Goal: Information Seeking & Learning: Learn about a topic

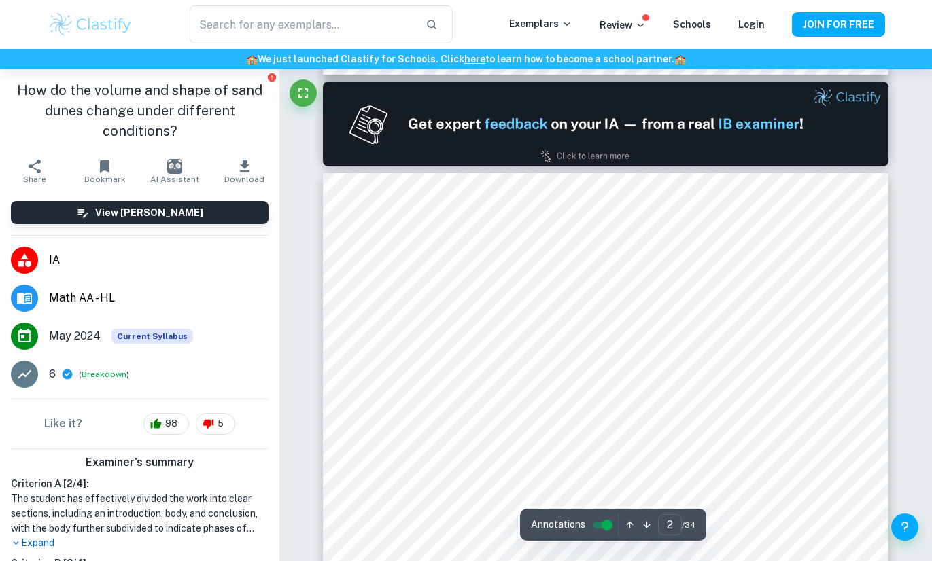
scroll to position [902, 0]
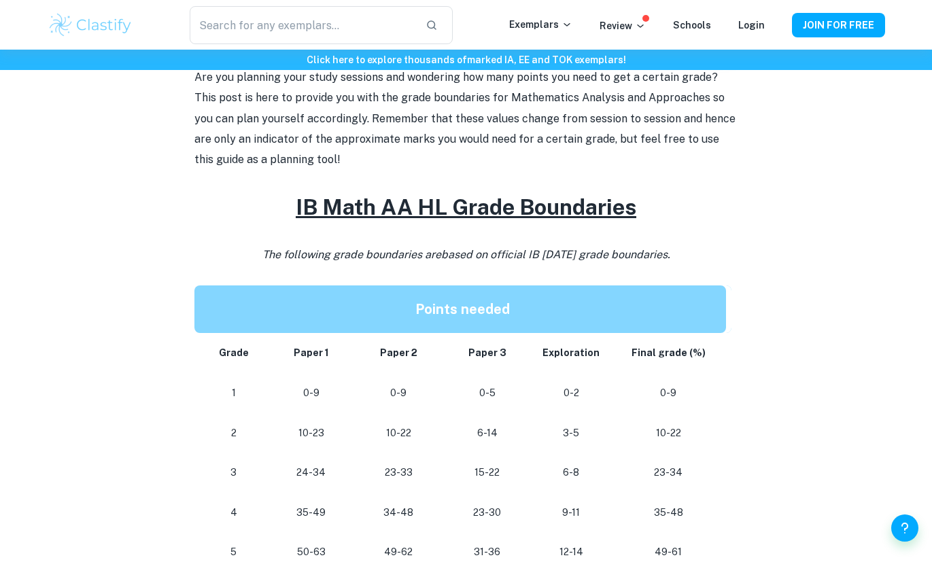
scroll to position [432, 0]
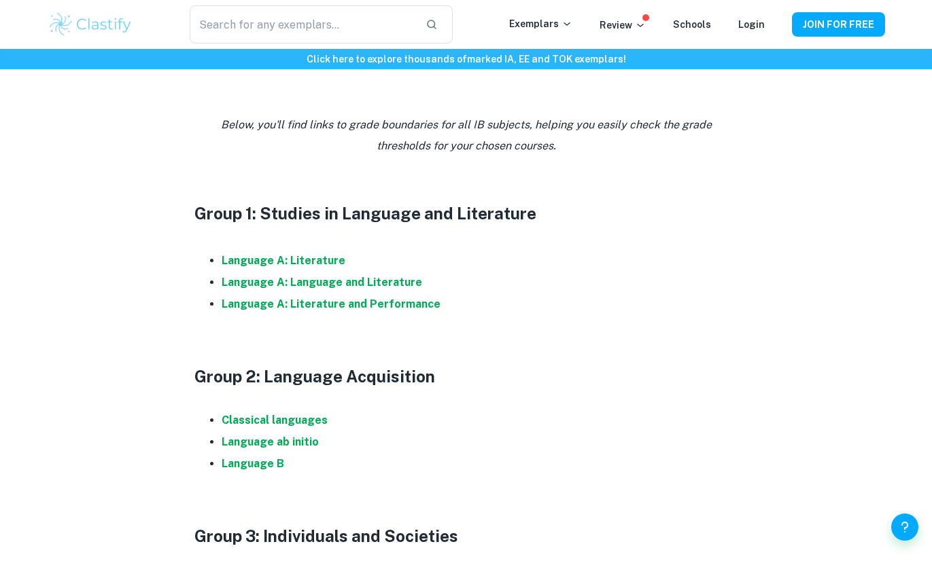
scroll to position [630, 0]
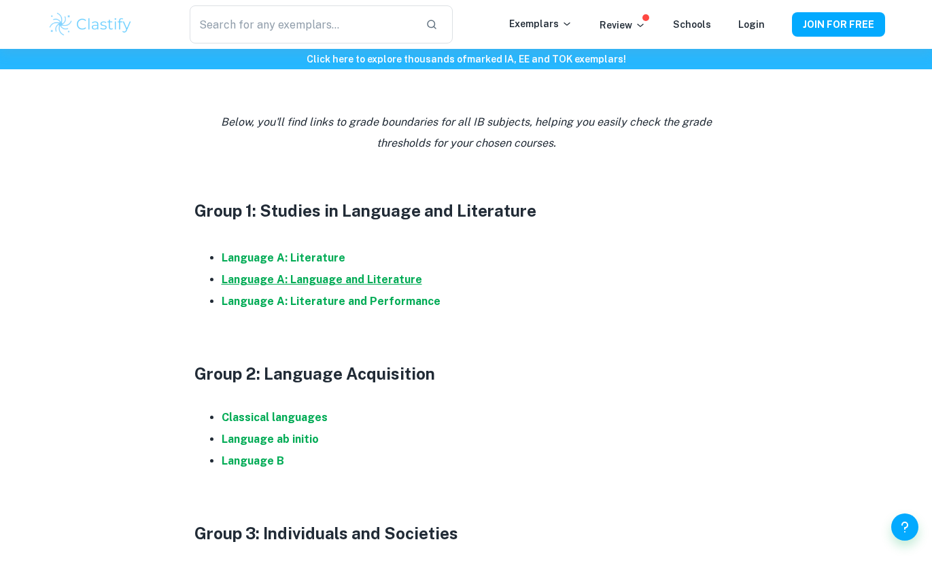
click at [342, 276] on strong "Language A: Language and Literature" at bounding box center [322, 279] width 201 height 13
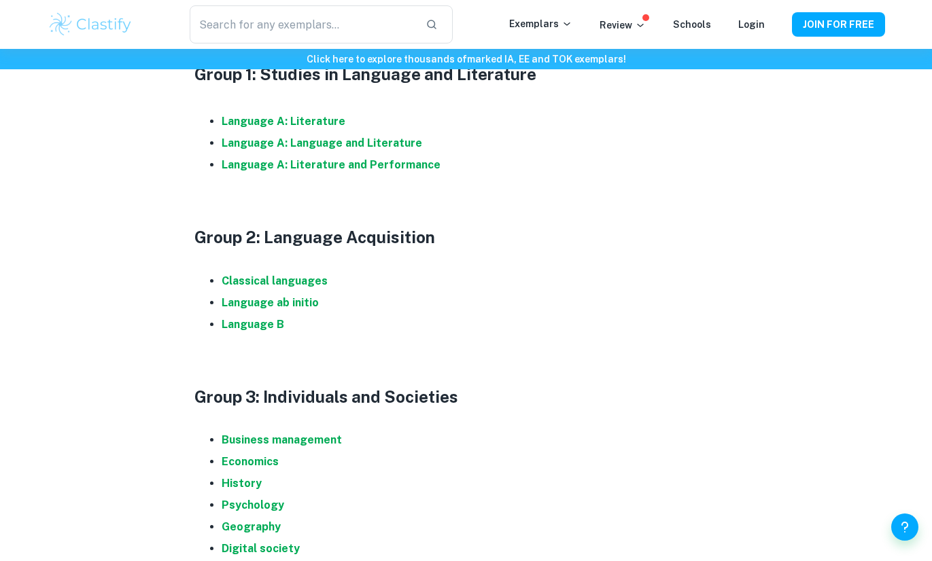
scroll to position [769, 0]
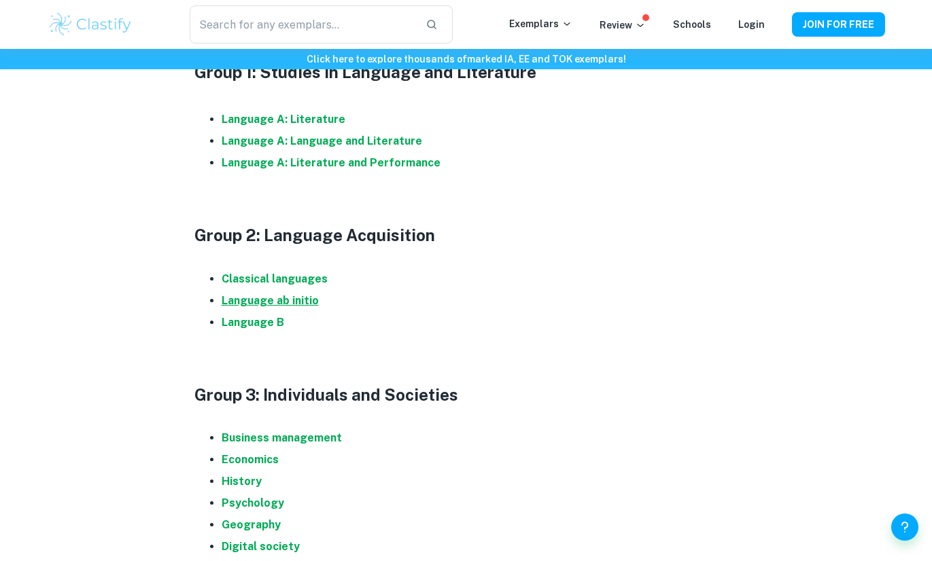
click at [277, 302] on strong "Language ab initio" at bounding box center [270, 300] width 97 height 13
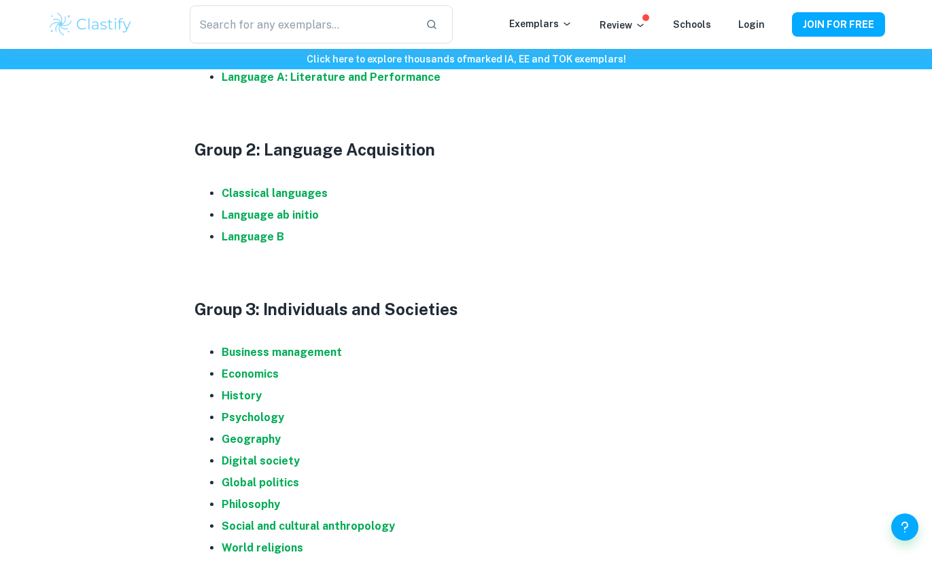
scroll to position [1063, 0]
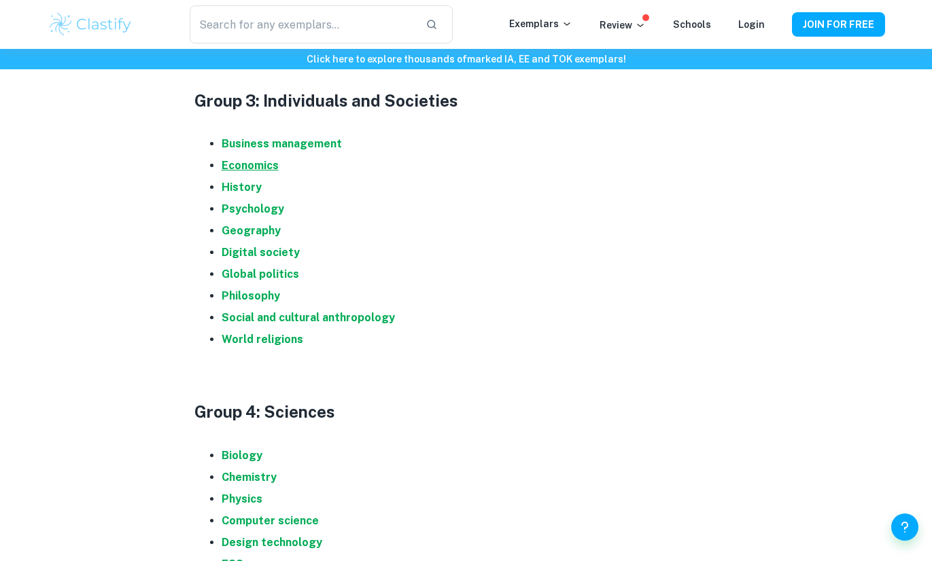
click at [245, 170] on strong "Economics" at bounding box center [250, 165] width 57 height 13
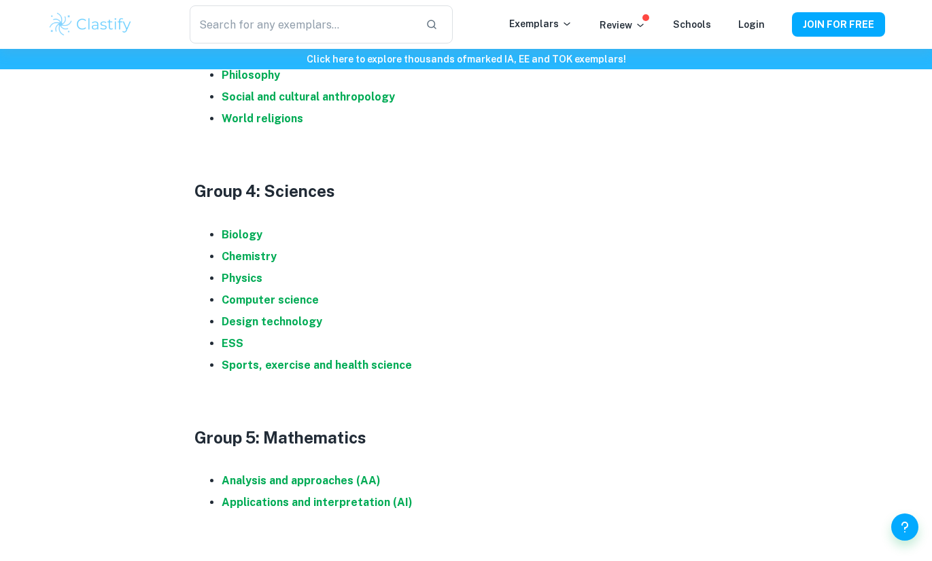
scroll to position [1285, 0]
click at [241, 278] on strong "Physics" at bounding box center [242, 277] width 41 height 13
click at [300, 298] on strong "Computer science" at bounding box center [270, 299] width 97 height 13
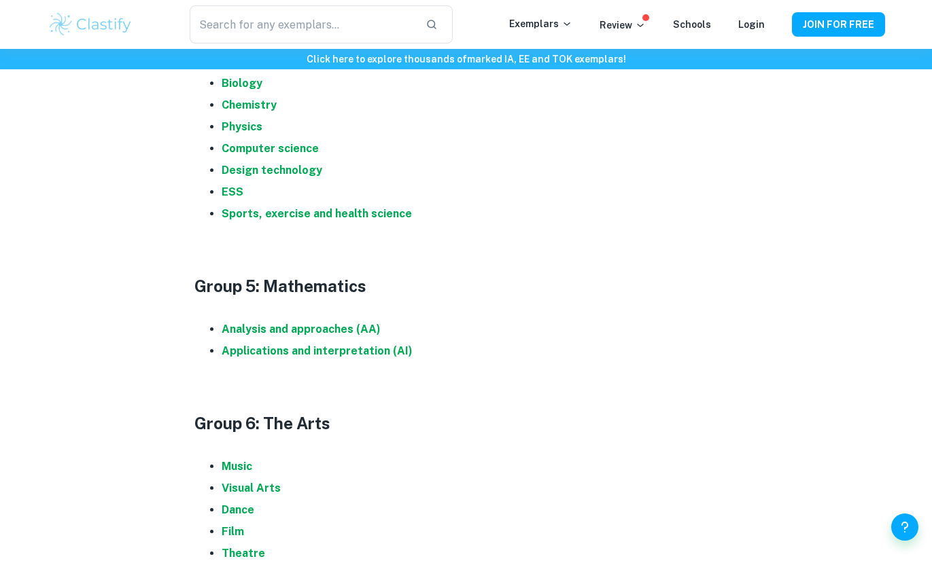
scroll to position [1436, 0]
click at [344, 326] on strong "Analysis and approaches (AA)" at bounding box center [301, 328] width 159 height 13
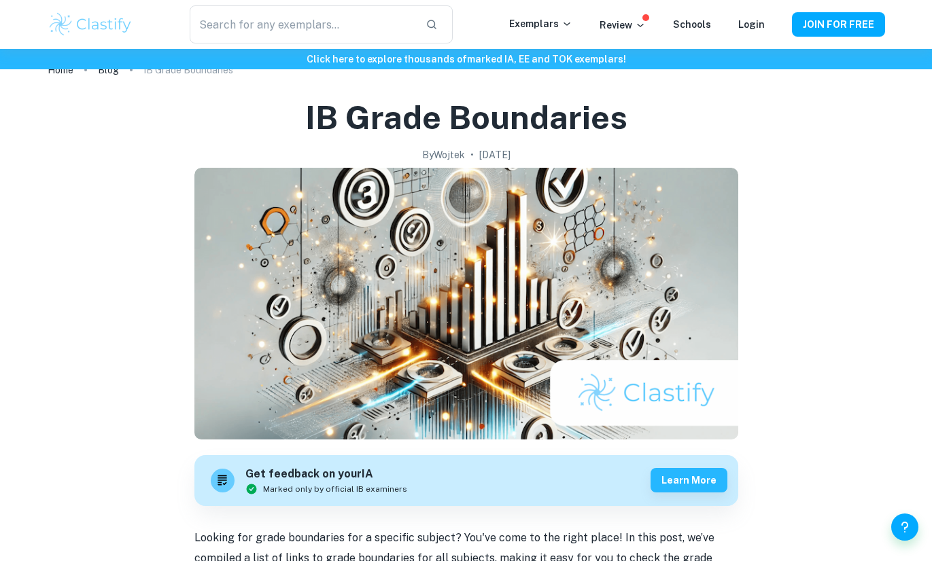
scroll to position [0, 0]
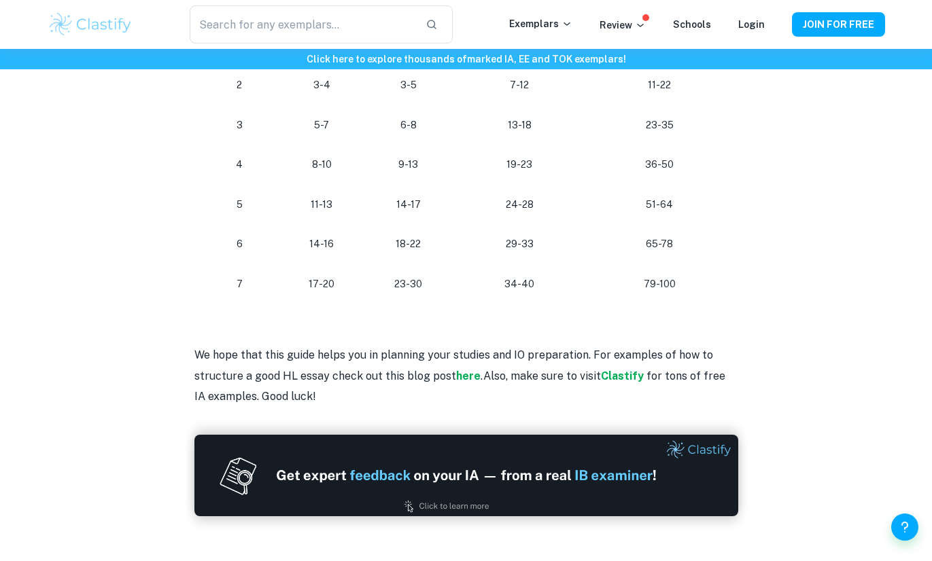
scroll to position [1360, 0]
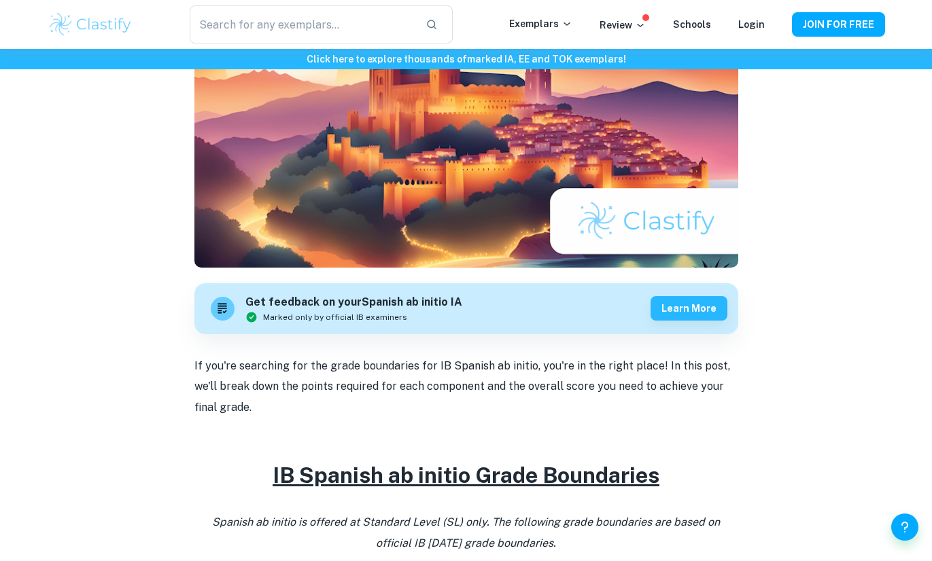
scroll to position [121, 0]
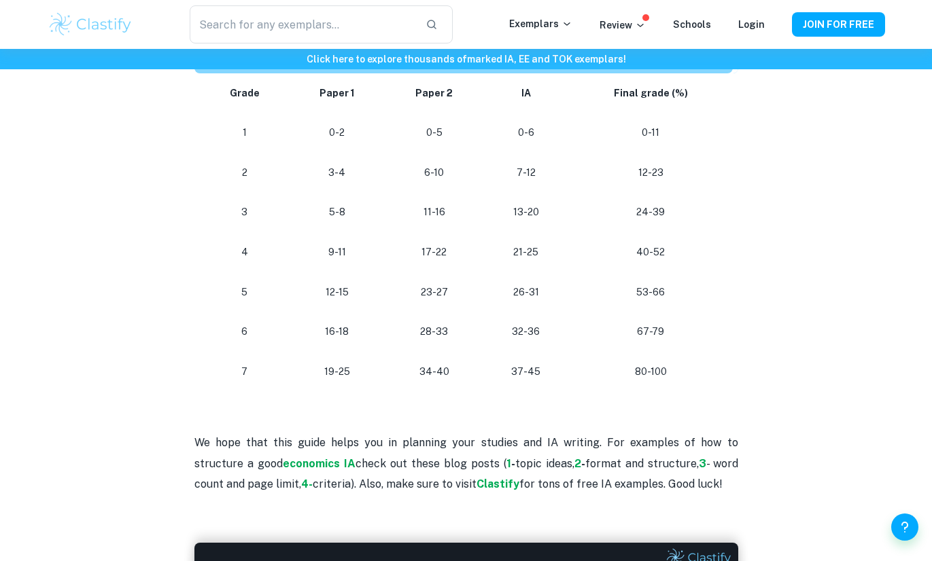
scroll to position [1261, 0]
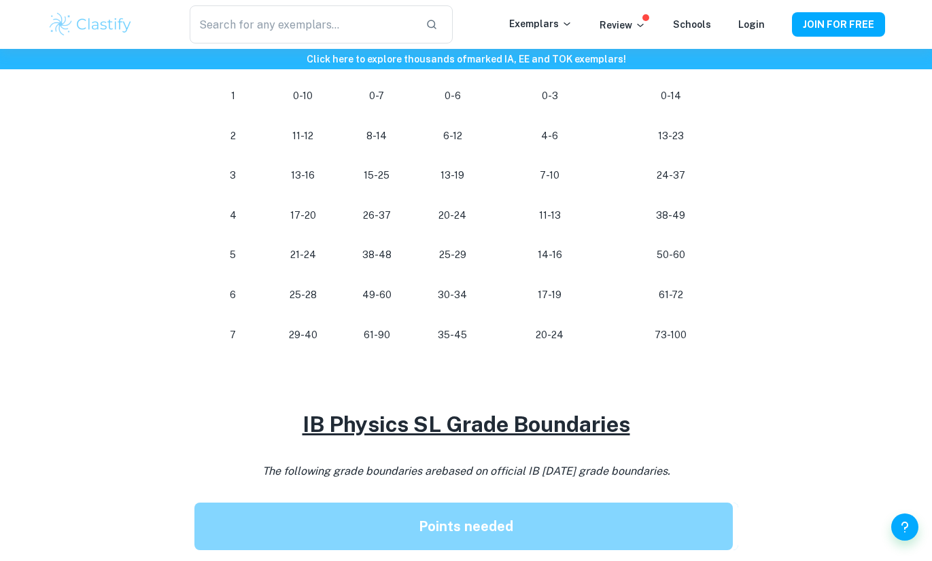
scroll to position [784, 0]
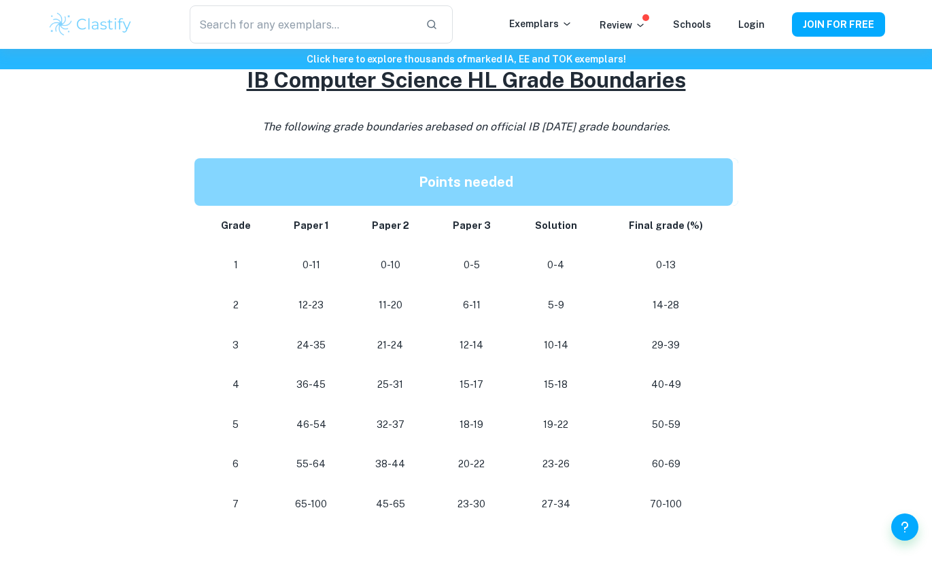
scroll to position [634, 0]
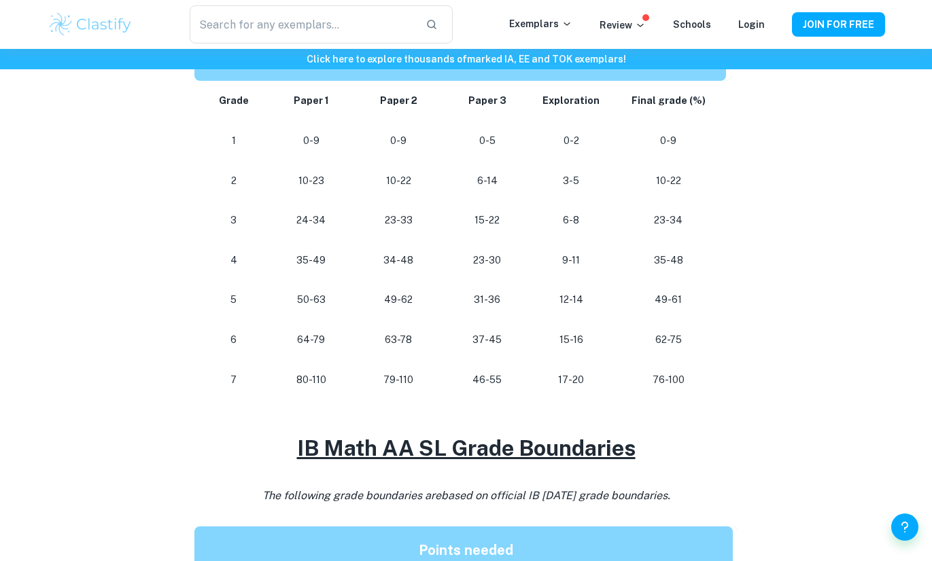
scroll to position [738, 0]
